Goal: Find contact information: Obtain details needed to contact an individual or organization

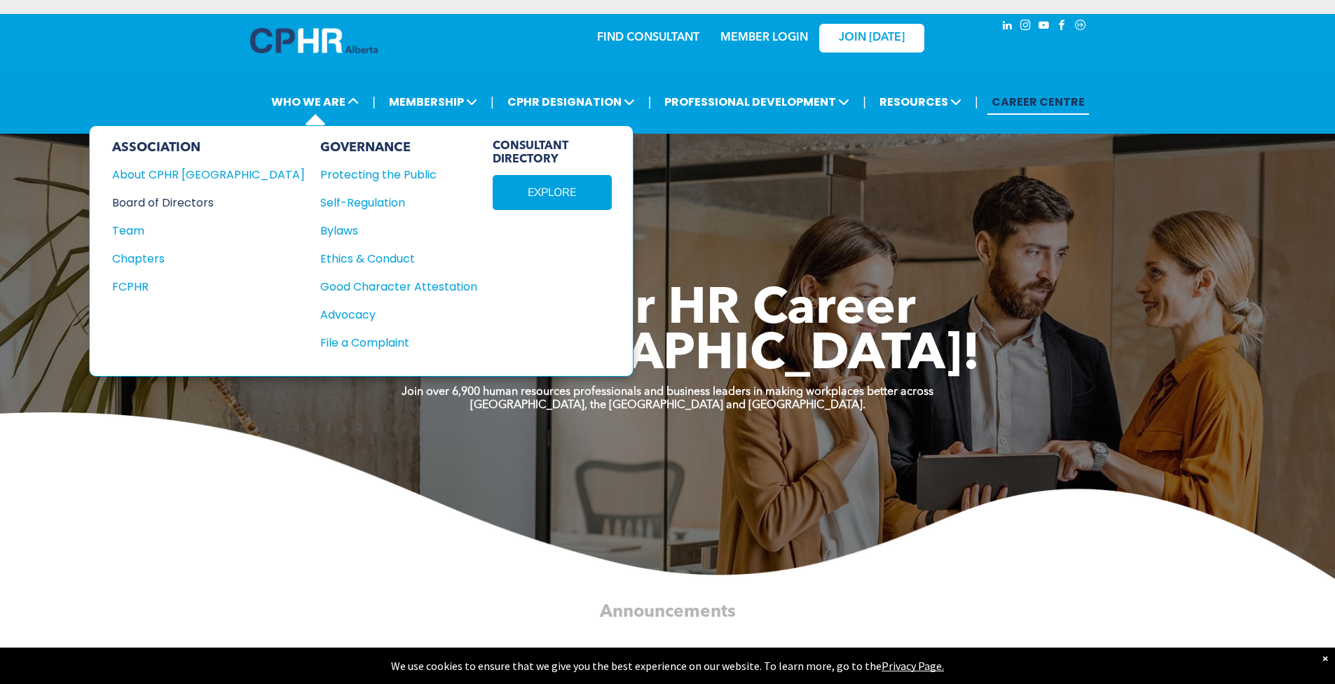
click at [188, 202] on div "Board of Directors" at bounding box center [199, 203] width 174 height 18
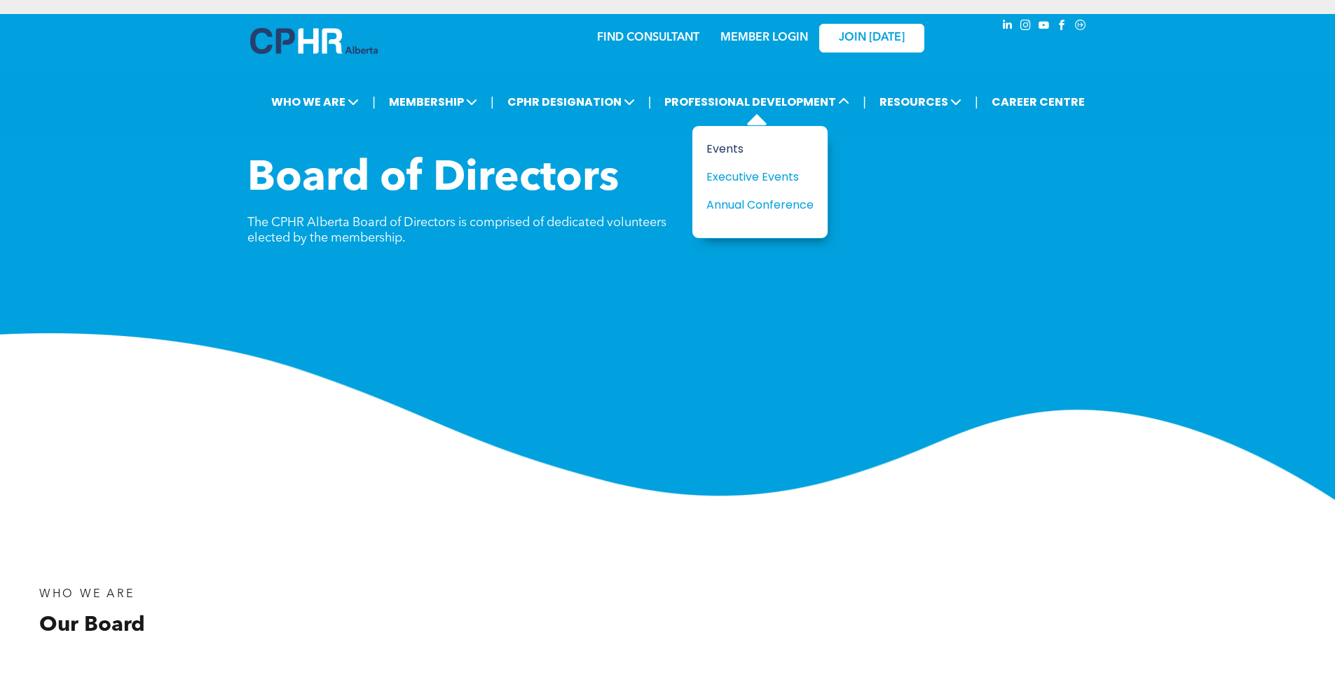
click at [727, 151] on div "Events" at bounding box center [754, 149] width 97 height 18
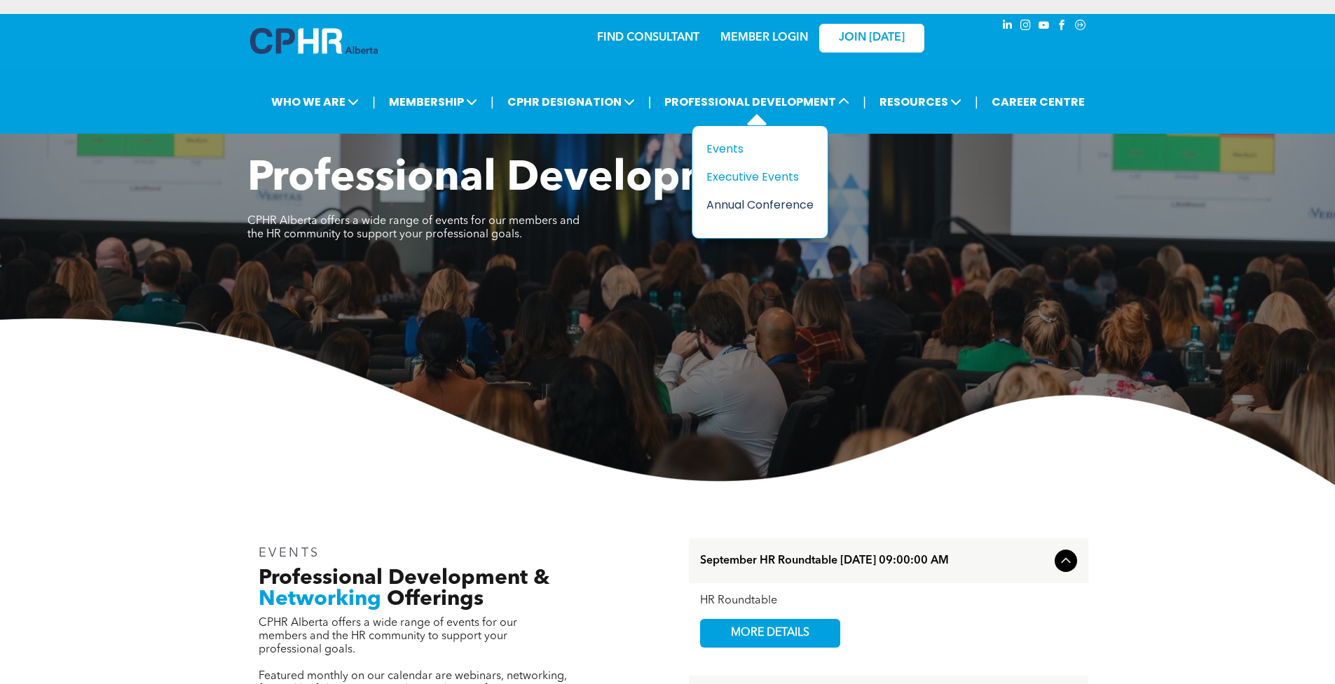
click at [752, 203] on div "Annual Conference" at bounding box center [754, 205] width 97 height 18
click at [759, 206] on div "Annual Conference" at bounding box center [754, 205] width 97 height 18
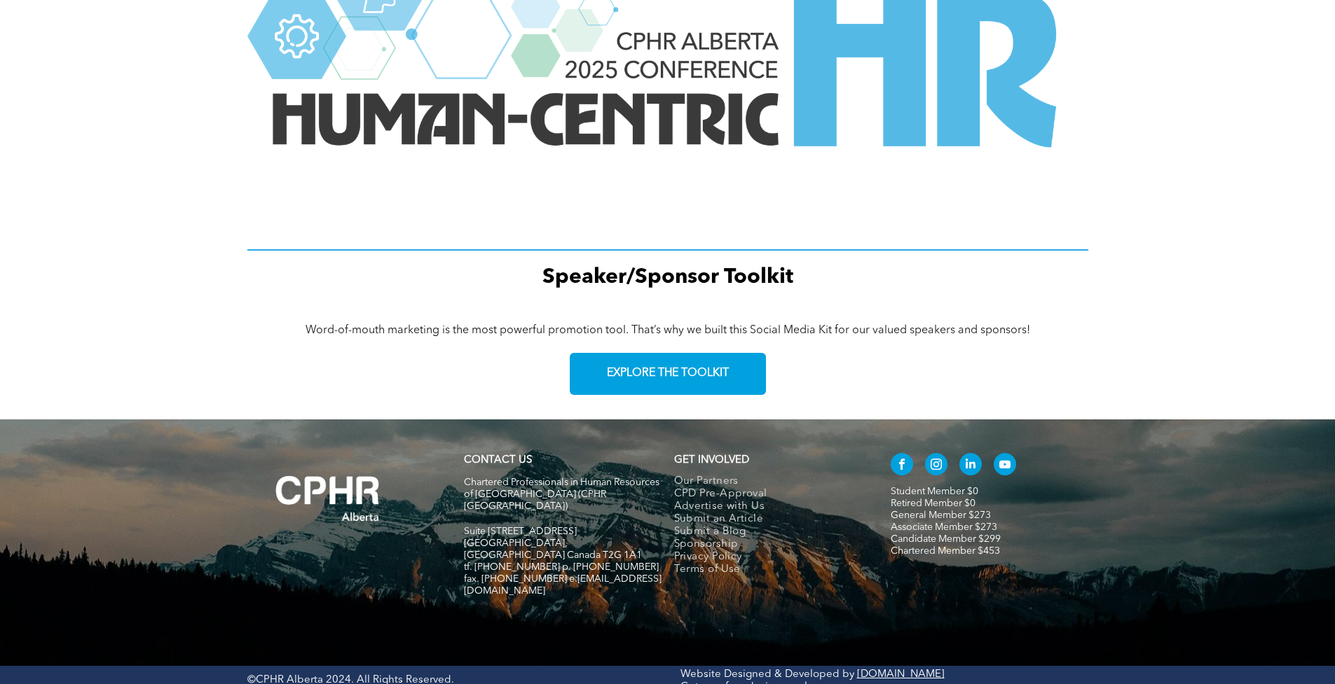
scroll to position [1896, 0]
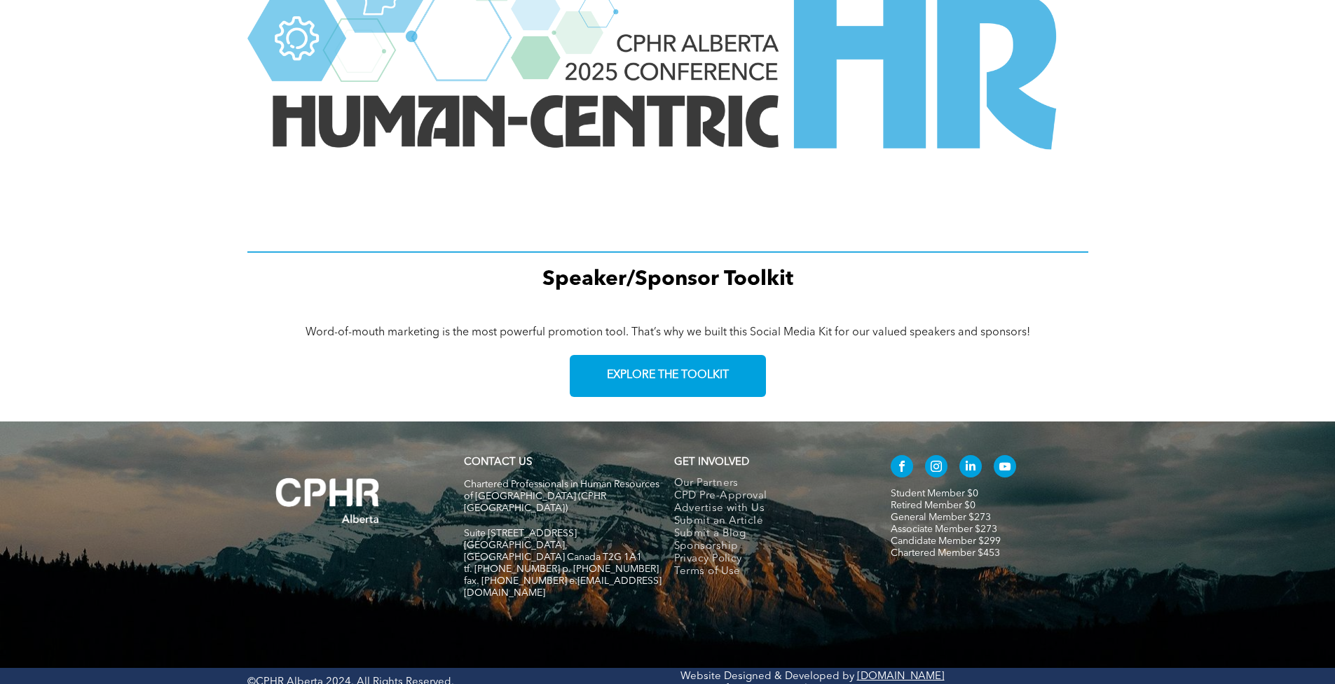
scroll to position [1896, 0]
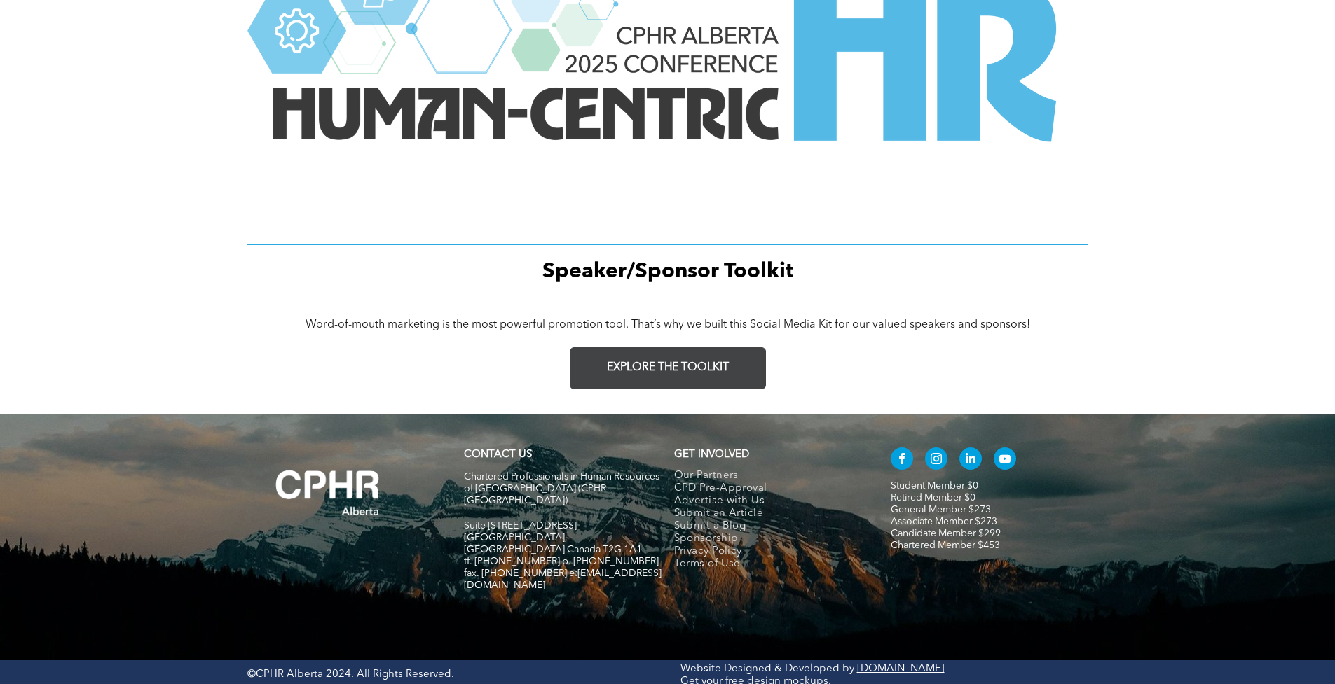
click at [654, 366] on span "EXPLORE THE TOOLKIT" at bounding box center [668, 367] width 122 height 13
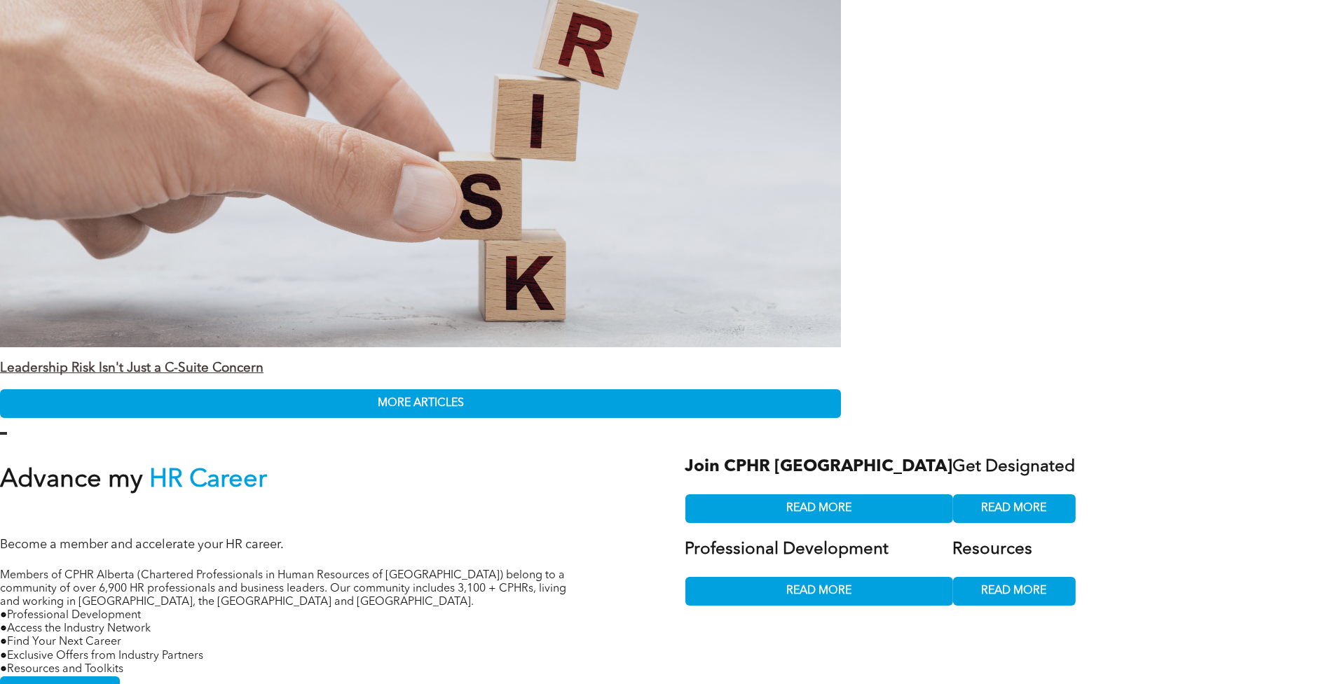
scroll to position [2647, 0]
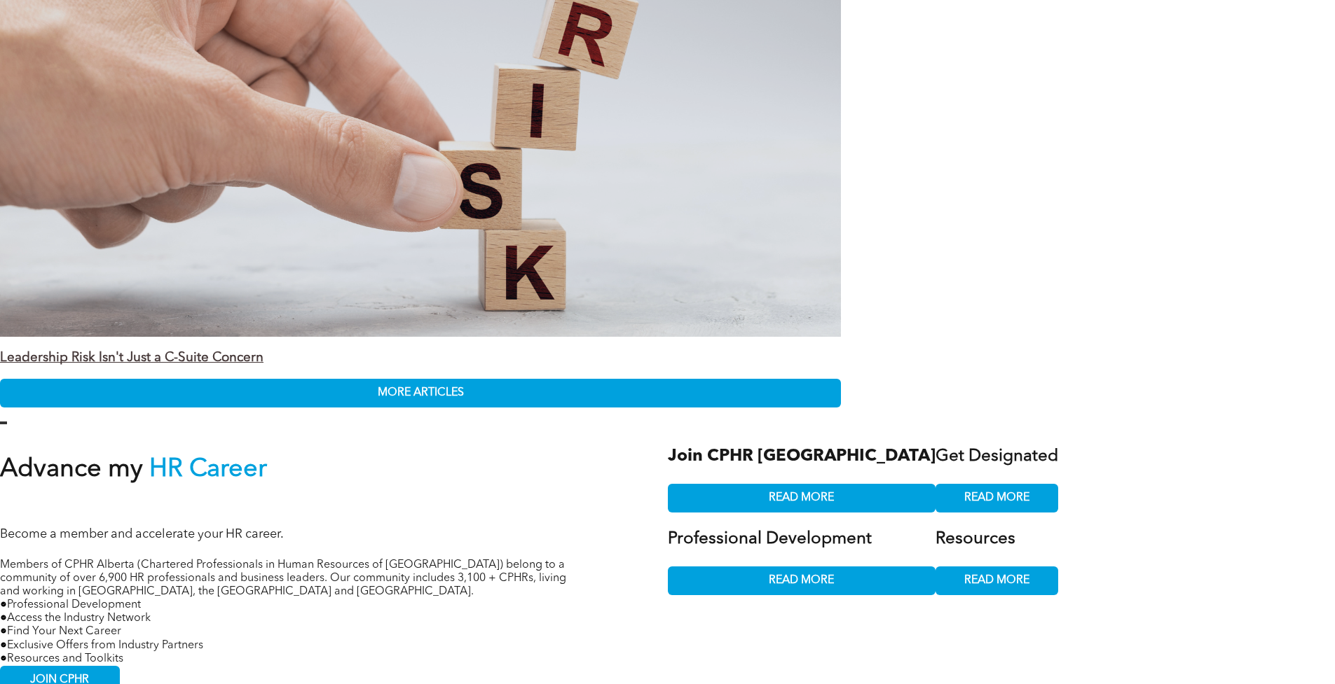
drag, startPoint x: 556, startPoint y: 551, endPoint x: 625, endPoint y: 551, distance: 68.7
copy span "[EMAIL_ADDRESS][DOMAIN_NAME]"
